Goal: Task Accomplishment & Management: Use online tool/utility

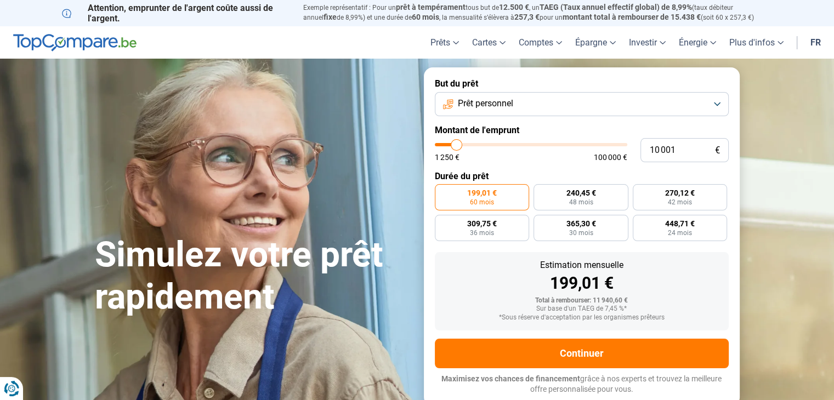
click at [542, 107] on button "Prêt personnel" at bounding box center [582, 104] width 294 height 24
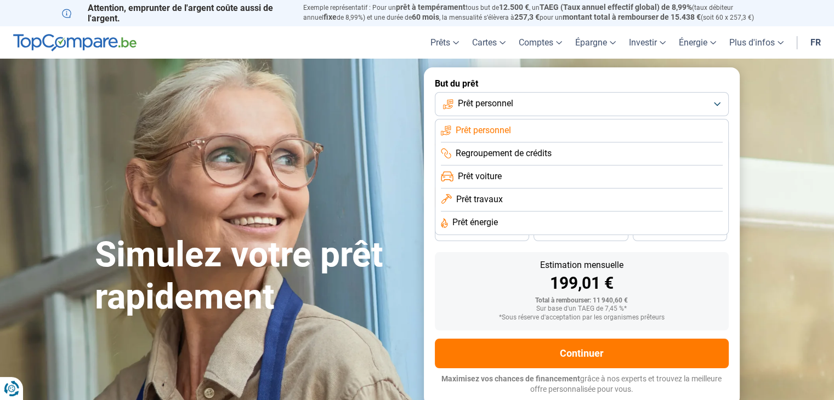
click at [521, 132] on li "Prêt personnel" at bounding box center [582, 130] width 282 height 23
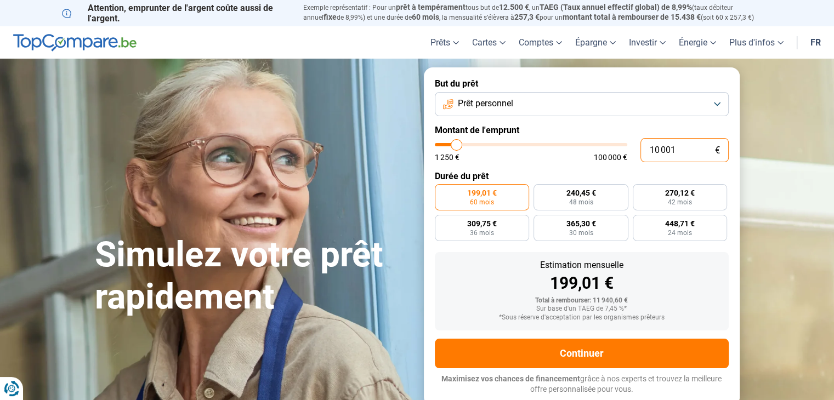
drag, startPoint x: 683, startPoint y: 151, endPoint x: 590, endPoint y: 151, distance: 92.6
click at [590, 151] on div "10 001 € 1 250 € 100 000 €" at bounding box center [582, 150] width 294 height 24
type input "3"
type input "1250"
type input "30"
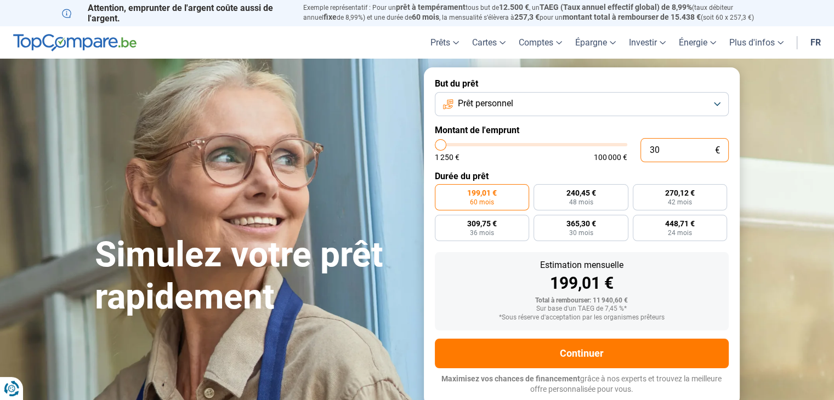
type input "1250"
type input "300"
type input "1250"
type input "3 000"
type input "3000"
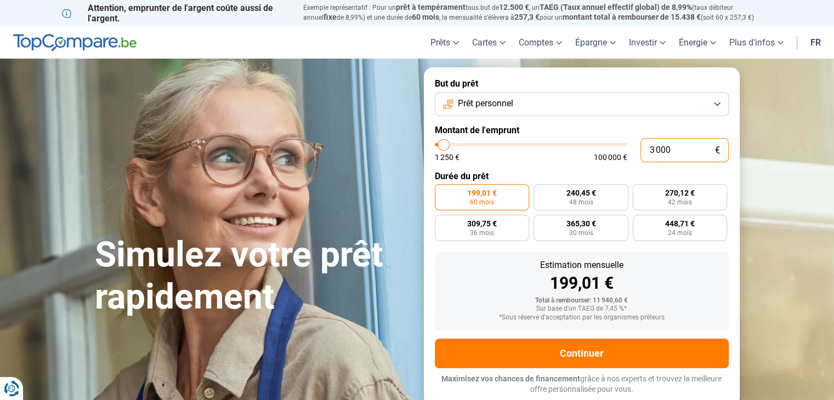
type input "30 000"
type input "30000"
type input "30 000"
radio input "false"
click at [592, 164] on form "But du prêt Prêt personnel Montant de l'emprunt 30 000 € 1 250 € 100 000 € Duré…" at bounding box center [582, 236] width 316 height 338
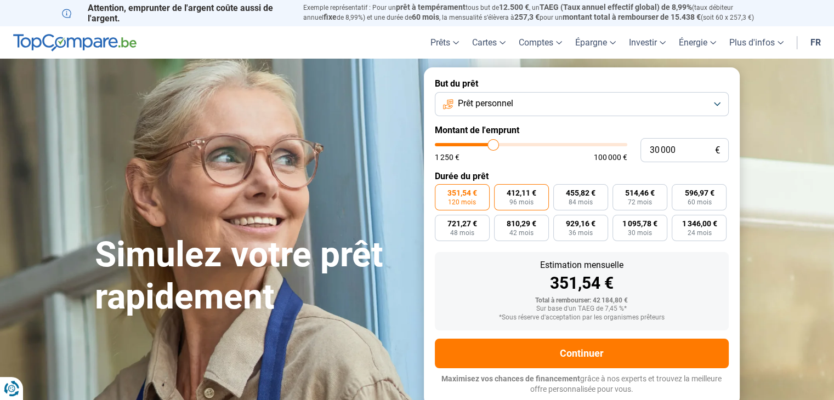
click at [521, 192] on span "412,11 €" at bounding box center [521, 193] width 30 height 8
click at [501, 191] on input "412,11 € 96 mois" at bounding box center [497, 187] width 7 height 7
radio input "true"
click at [469, 195] on span "351,54 €" at bounding box center [462, 193] width 30 height 8
click at [442, 191] on input "351,54 € 120 mois" at bounding box center [438, 187] width 7 height 7
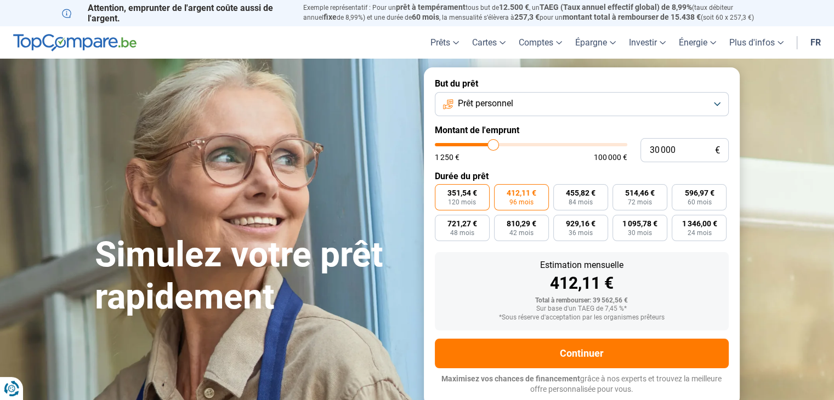
radio input "true"
click at [535, 193] on span "412,11 €" at bounding box center [521, 193] width 30 height 8
click at [501, 191] on input "412,11 € 96 mois" at bounding box center [497, 187] width 7 height 7
radio input "true"
click at [570, 201] on span "84 mois" at bounding box center [580, 202] width 24 height 7
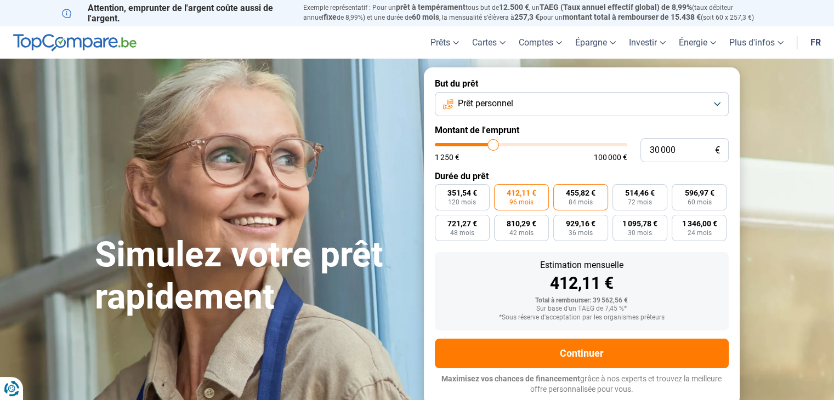
click at [560, 191] on input "455,82 € 84 mois" at bounding box center [556, 187] width 7 height 7
radio input "true"
drag, startPoint x: 584, startPoint y: 223, endPoint x: 595, endPoint y: 227, distance: 11.3
click at [585, 225] on span "929,16 €" at bounding box center [581, 224] width 30 height 8
click at [560, 222] on input "929,16 € 36 mois" at bounding box center [556, 218] width 7 height 7
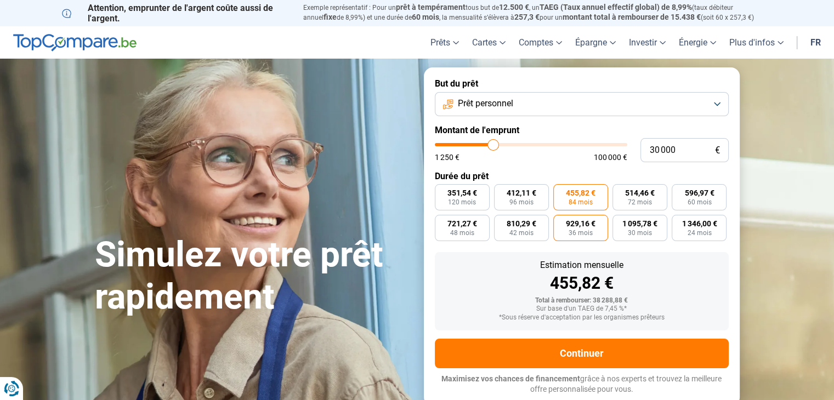
radio input "true"
drag, startPoint x: 629, startPoint y: 227, endPoint x: 674, endPoint y: 236, distance: 45.7
click at [630, 227] on span "1 095,78 €" at bounding box center [639, 224] width 35 height 8
click at [619, 222] on input "1 095,78 € 30 mois" at bounding box center [615, 218] width 7 height 7
radio input "true"
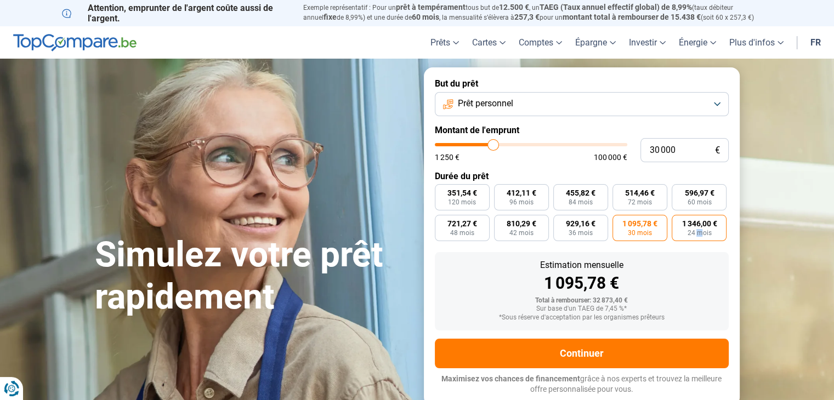
click at [698, 235] on span "24 mois" at bounding box center [699, 233] width 24 height 7
click at [686, 233] on label "1 346,00 € 24 mois" at bounding box center [698, 228] width 55 height 26
click at [678, 222] on input "1 346,00 € 24 mois" at bounding box center [674, 218] width 7 height 7
radio input "true"
